Goal: Information Seeking & Learning: Learn about a topic

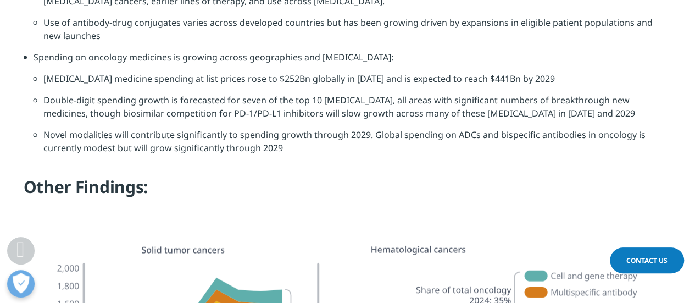
scroll to position [1483, 0]
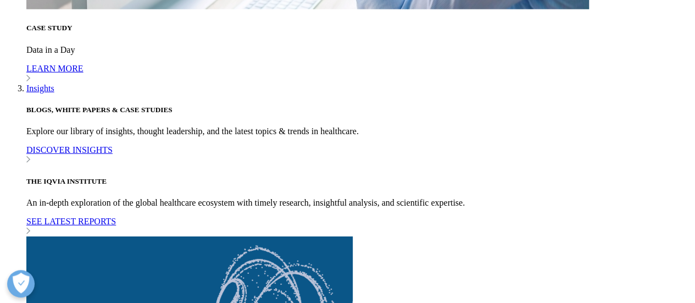
scroll to position [3846, 0]
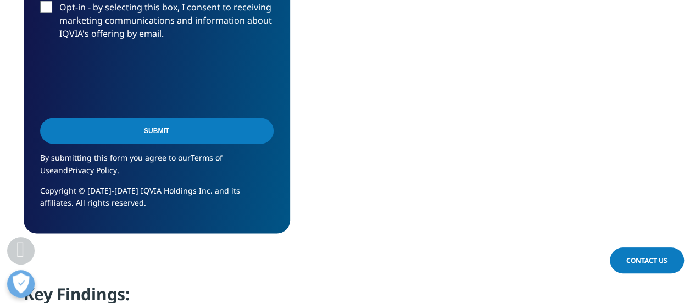
scroll to position [1099, 0]
